Goal: Information Seeking & Learning: Learn about a topic

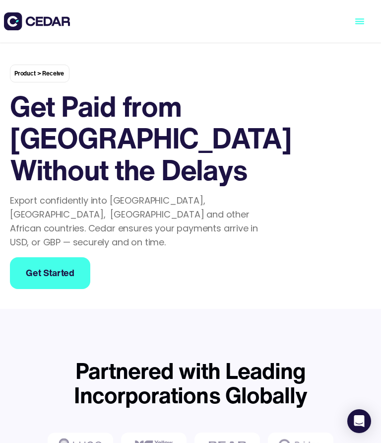
click at [358, 23] on icon "menu" at bounding box center [360, 21] width 45 height 45
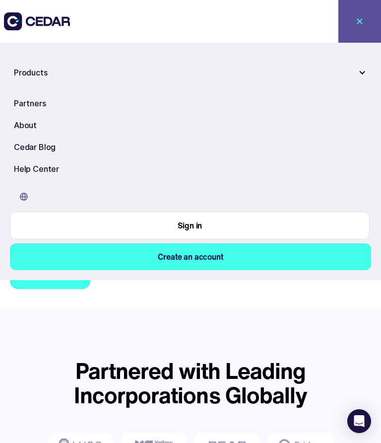
click at [277, 72] on div "Products" at bounding box center [185, 73] width 342 height 12
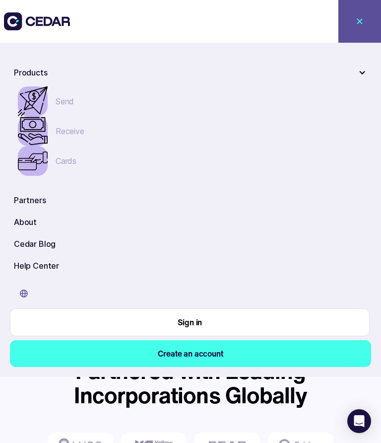
click at [277, 72] on div "Products" at bounding box center [185, 73] width 342 height 12
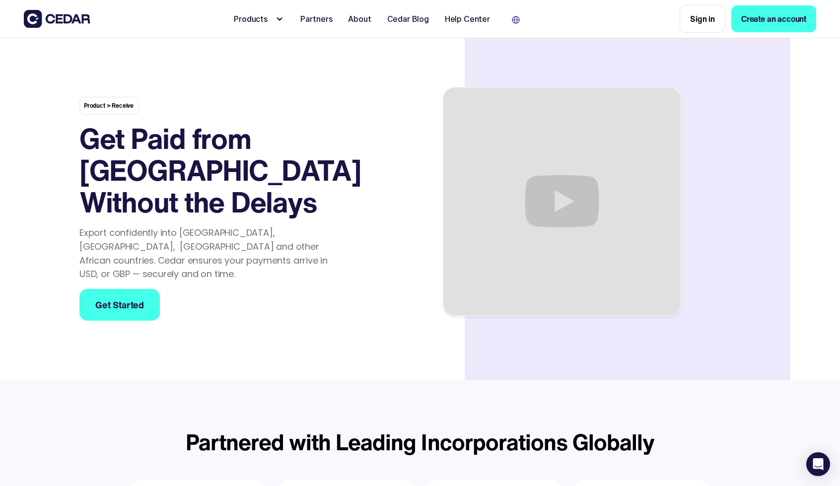
click at [70, 21] on img at bounding box center [57, 19] width 66 height 18
